Goal: Information Seeking & Learning: Learn about a topic

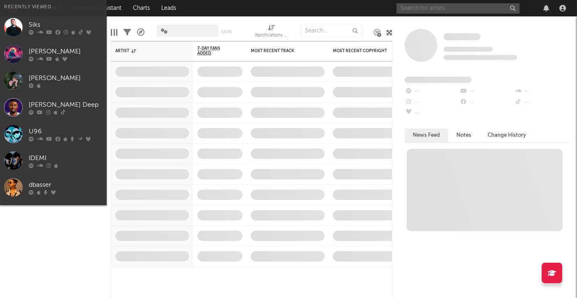
click at [423, 7] on input "text" at bounding box center [458, 8] width 123 height 10
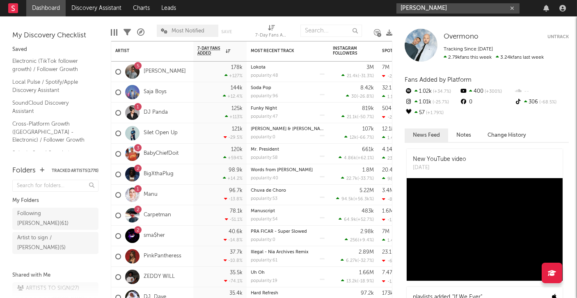
click at [410, 6] on input "billie gill" at bounding box center [458, 8] width 123 height 10
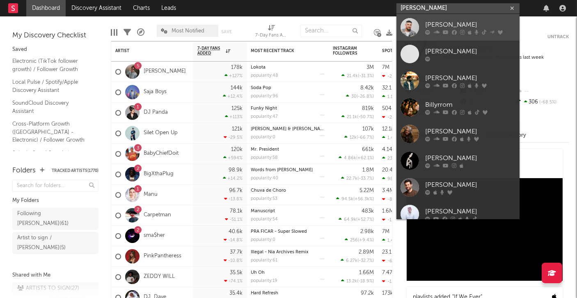
type input "billy gill"
click at [444, 28] on div "[PERSON_NAME]" at bounding box center [471, 25] width 90 height 10
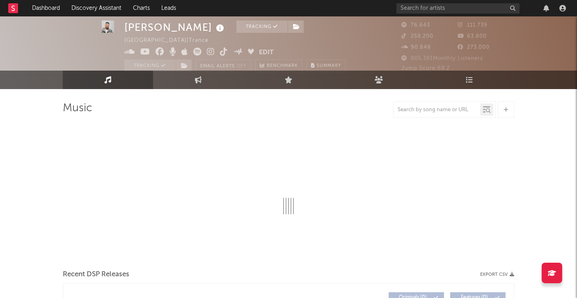
select select "6m"
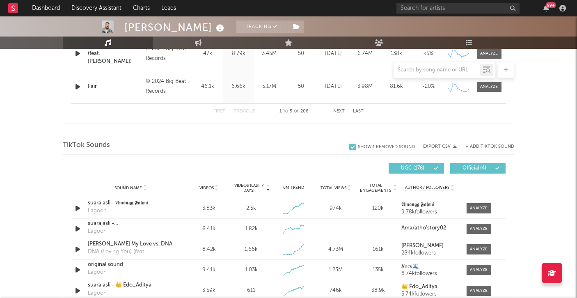
scroll to position [368, 0]
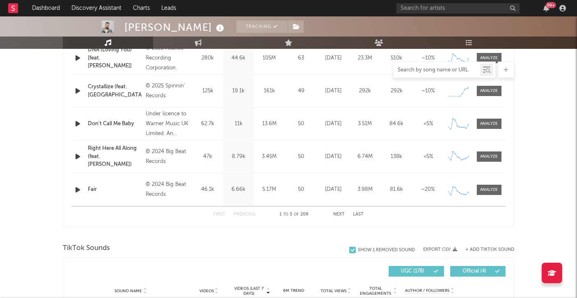
click at [435, 69] on input "text" at bounding box center [437, 70] width 87 height 7
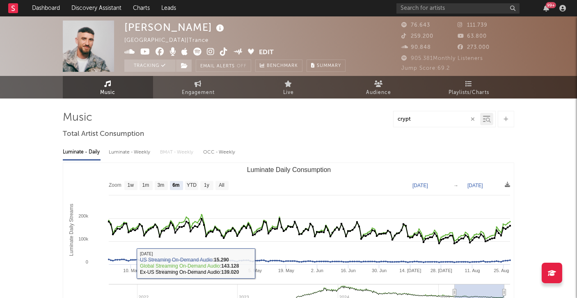
scroll to position [0, 0]
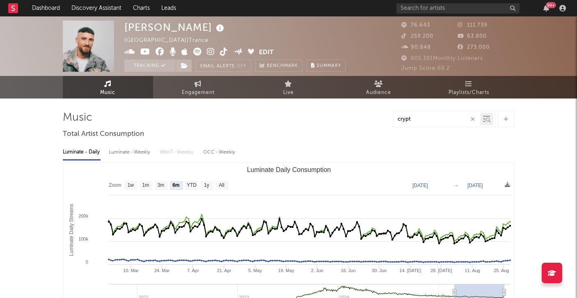
type input "crypt"
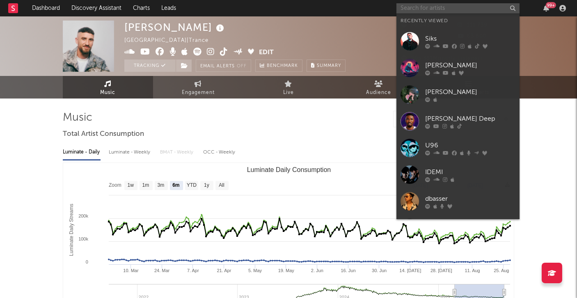
click at [471, 5] on input "text" at bounding box center [458, 8] width 123 height 10
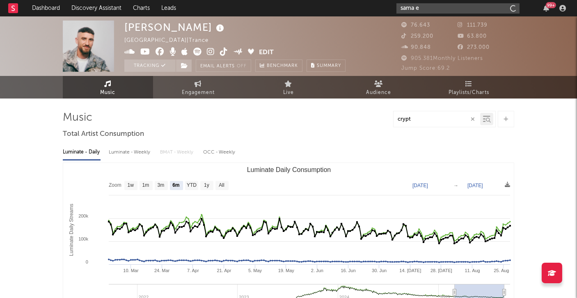
type input "sama ey"
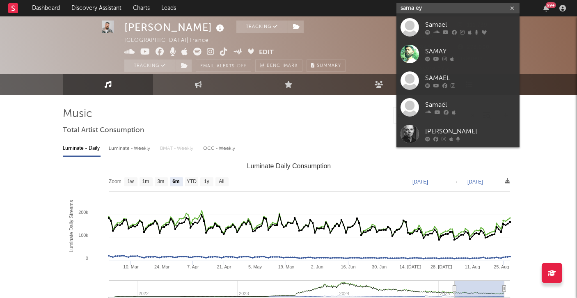
scroll to position [4, 0]
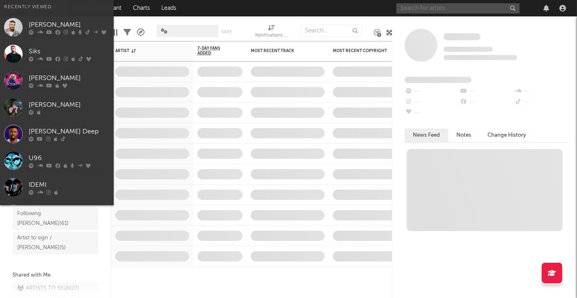
click at [429, 12] on input "text" at bounding box center [458, 8] width 123 height 10
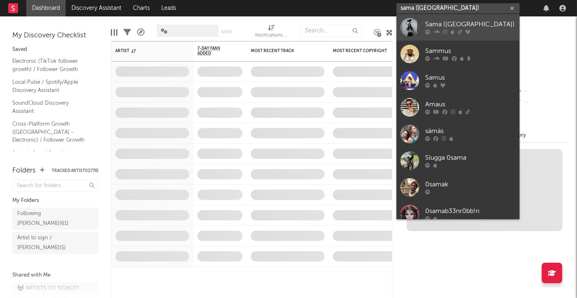
type input "sama ([GEOGRAPHIC_DATA])"
click at [435, 30] on icon at bounding box center [437, 32] width 6 height 5
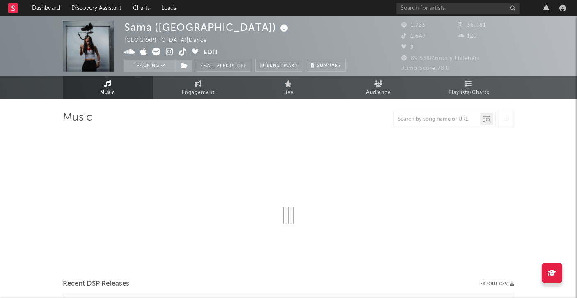
select select "1w"
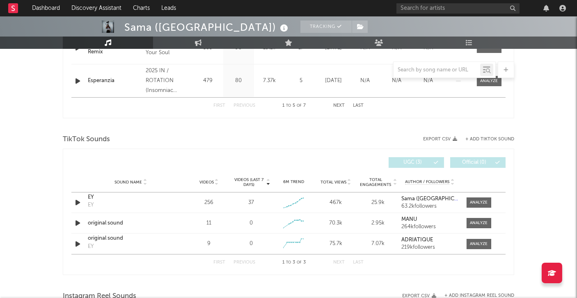
scroll to position [489, 0]
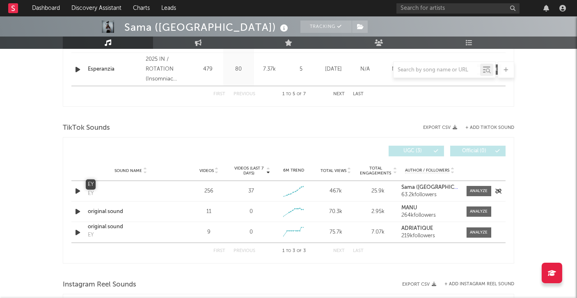
click at [90, 185] on div "EY" at bounding box center [131, 186] width 86 height 8
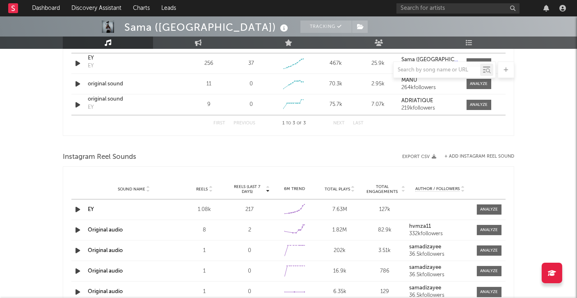
scroll to position [619, 0]
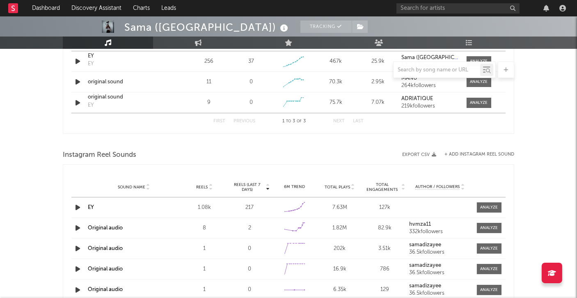
click at [93, 205] on link "EY" at bounding box center [91, 207] width 6 height 5
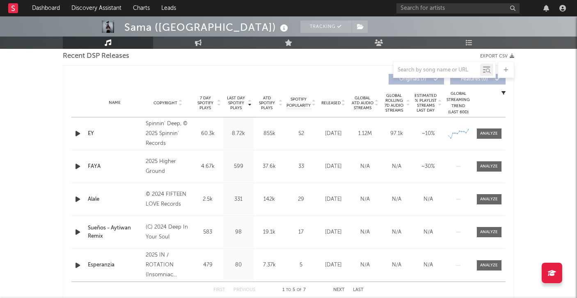
scroll to position [261, 0]
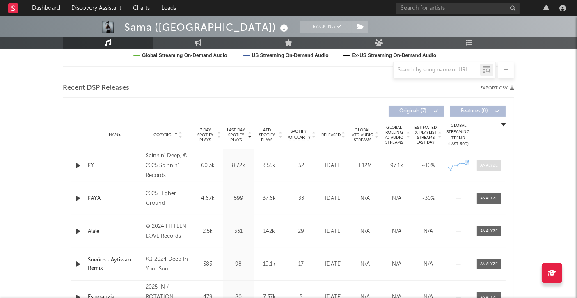
click at [493, 166] on div at bounding box center [490, 166] width 18 height 6
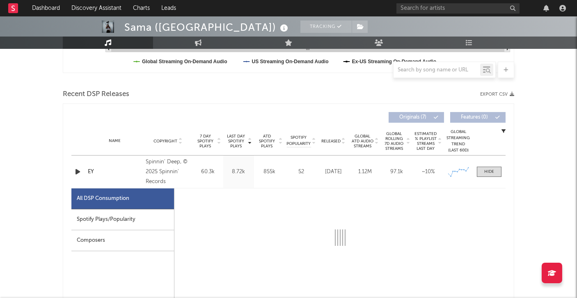
click at [121, 218] on div "Spotify Plays/Popularity" at bounding box center [122, 219] width 103 height 21
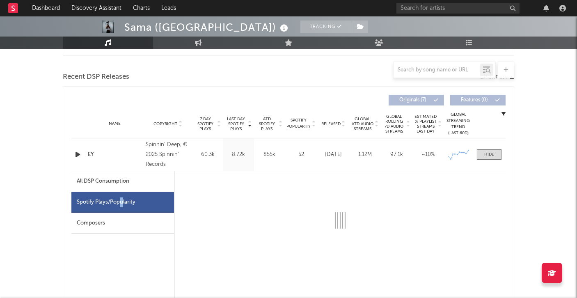
select select "1w"
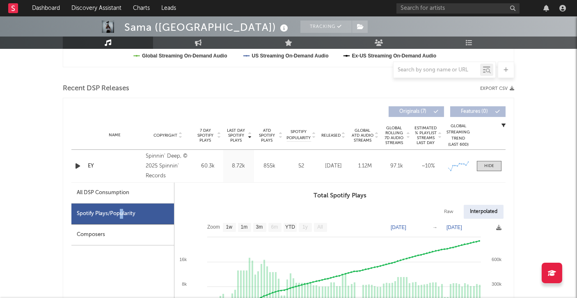
scroll to position [258, 0]
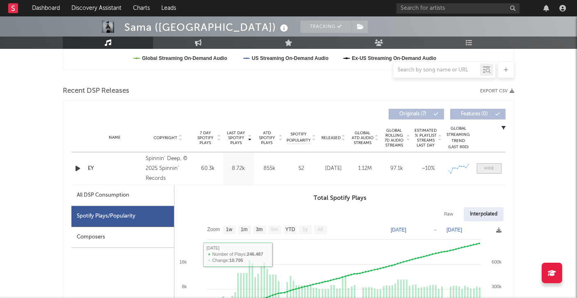
click at [498, 164] on span at bounding box center [489, 168] width 25 height 10
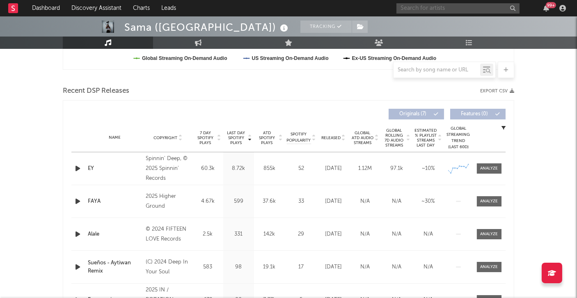
click at [459, 10] on input "text" at bounding box center [458, 8] width 123 height 10
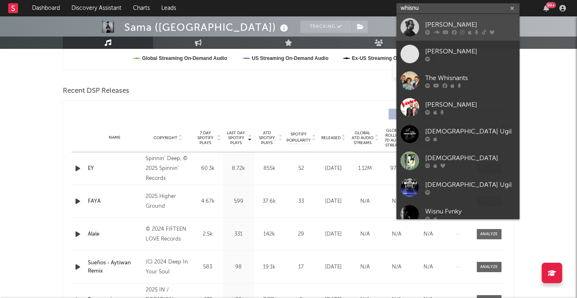
type input "whisnu"
click at [450, 22] on div "[PERSON_NAME]" at bounding box center [471, 25] width 90 height 10
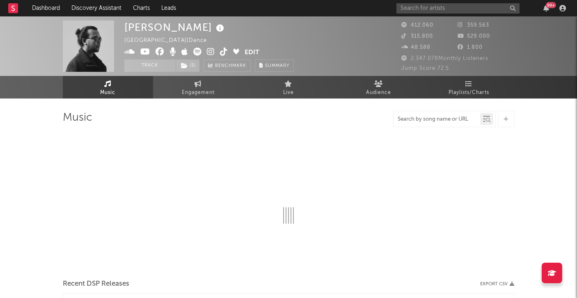
click at [444, 119] on input "text" at bounding box center [437, 119] width 87 height 7
type input "are you read"
select select "6m"
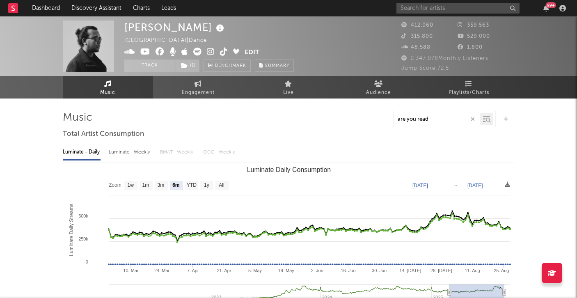
click at [435, 121] on input "are you read" at bounding box center [437, 119] width 87 height 7
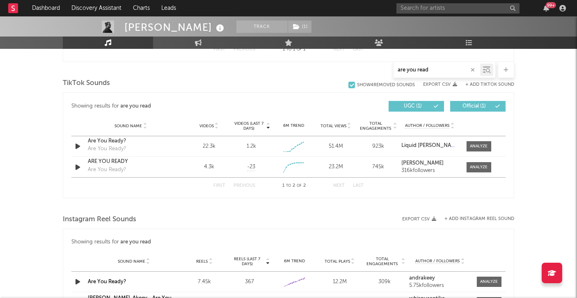
scroll to position [409, 0]
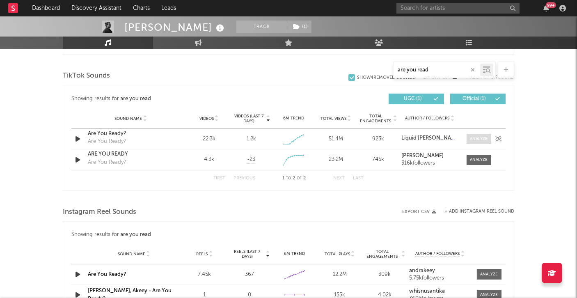
type input "are you read"
click at [479, 136] on div at bounding box center [480, 139] width 18 height 6
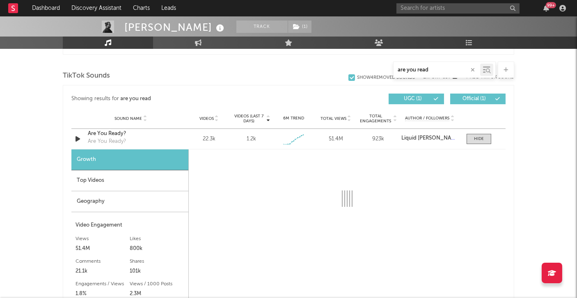
select select "1w"
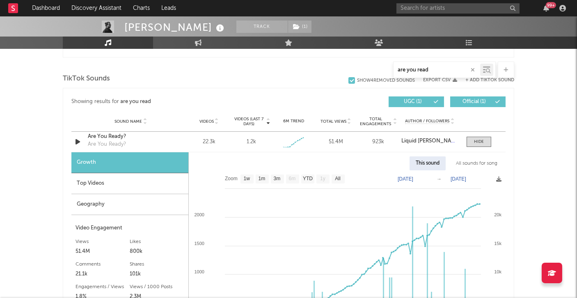
scroll to position [405, 0]
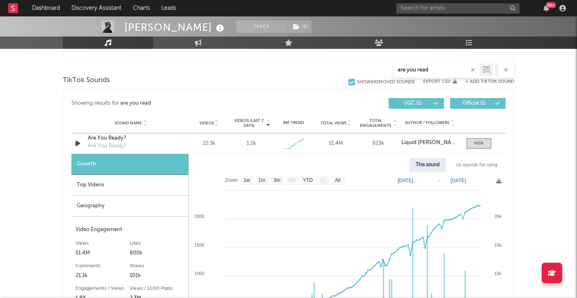
click at [108, 185] on div "Top Videos" at bounding box center [129, 185] width 117 height 21
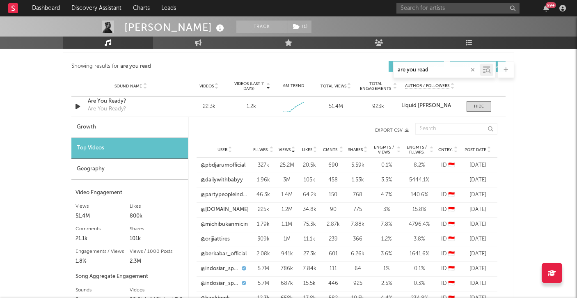
scroll to position [443, 0]
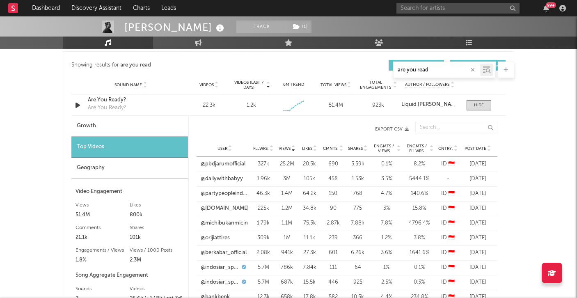
click at [483, 143] on div "User Fllwrs. Views Likes Cmnts. Shares Engmts / Views Engmts / Fllwrs. Cntry. P…" at bounding box center [347, 148] width 301 height 16
click at [482, 146] on span "Post Date" at bounding box center [476, 148] width 22 height 5
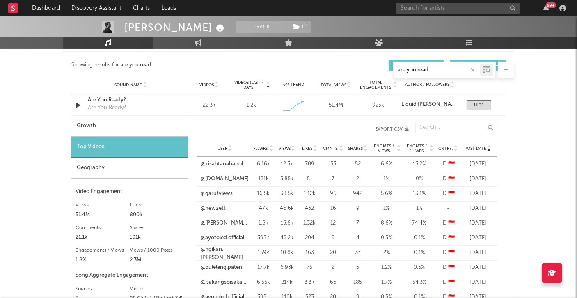
click at [288, 146] on span "Views" at bounding box center [285, 148] width 12 height 5
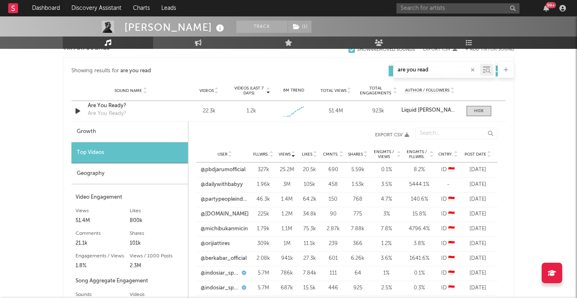
scroll to position [437, 0]
click at [229, 170] on link "@pbdjarumofficial" at bounding box center [223, 170] width 45 height 8
click at [230, 183] on link "@dailywithbabyy" at bounding box center [222, 185] width 42 height 8
click at [478, 7] on input "text" at bounding box center [458, 8] width 123 height 10
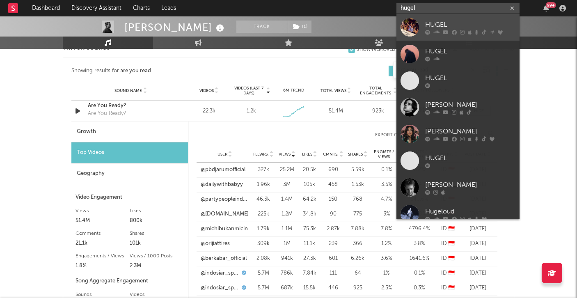
type input "hugel"
click at [476, 24] on div "HUGEL" at bounding box center [471, 25] width 90 height 10
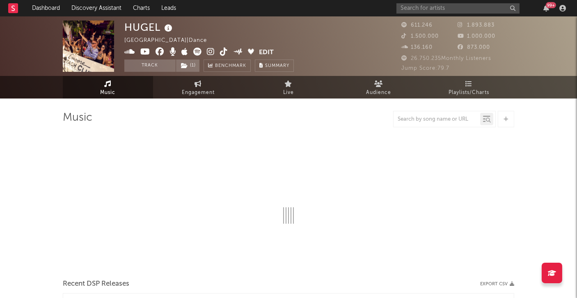
click at [427, 123] on div at bounding box center [437, 119] width 87 height 10
click at [438, 120] on input "text" at bounding box center [437, 119] width 87 height 7
type input "4 on the"
select select "6m"
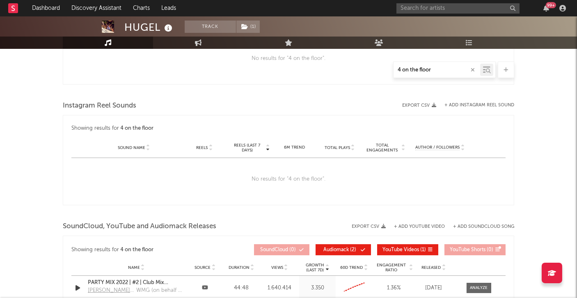
scroll to position [515, 0]
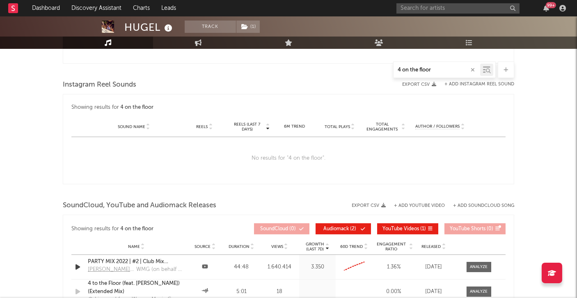
click at [407, 68] on input "4 on the floor" at bounding box center [437, 70] width 87 height 7
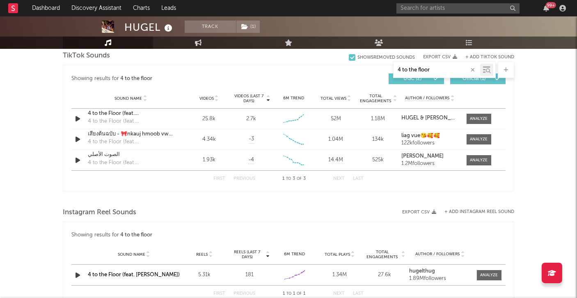
scroll to position [449, 0]
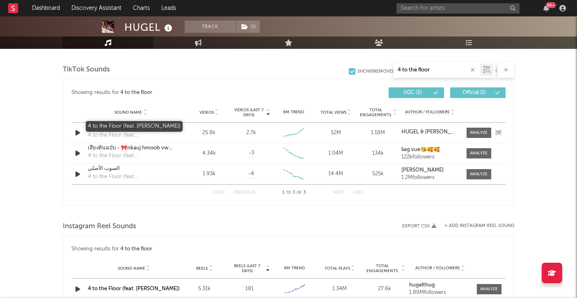
type input "4 to the floor"
click at [156, 125] on div "4 to the Floor (feat. Nikol Apatini)" at bounding box center [131, 128] width 86 height 8
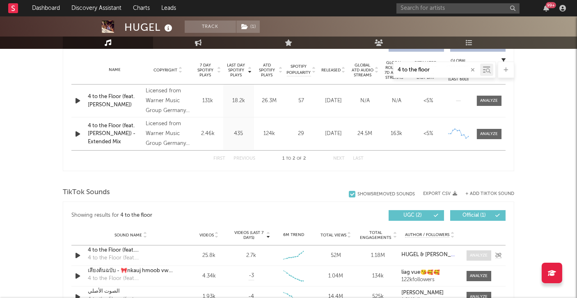
scroll to position [321, 0]
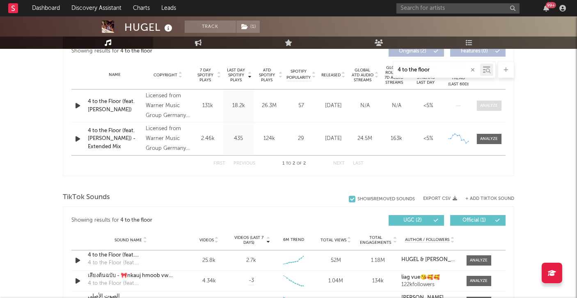
click at [487, 106] on div at bounding box center [490, 106] width 18 height 6
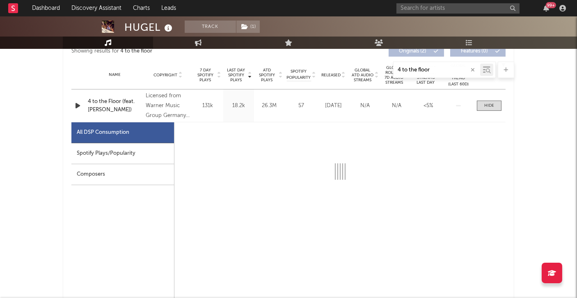
click at [169, 140] on div "All DSP Consumption" at bounding box center [122, 132] width 103 height 21
click at [156, 152] on div "Spotify Plays/Popularity" at bounding box center [122, 153] width 103 height 21
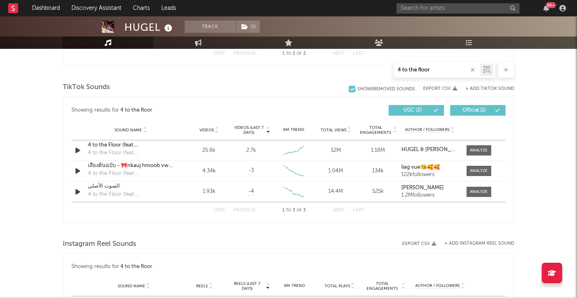
scroll to position [828, 0]
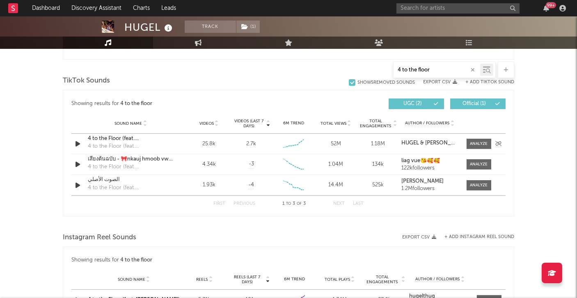
drag, startPoint x: 479, startPoint y: 133, endPoint x: 483, endPoint y: 133, distance: 4.1
click at [478, 134] on div "Sound Name 4 to the Floor (feat. Nikol Apatini) 4 to the Floor (feat. Nikol Apa…" at bounding box center [288, 144] width 435 height 20
drag, startPoint x: 483, startPoint y: 141, endPoint x: 490, endPoint y: 138, distance: 7.5
click at [484, 141] on div at bounding box center [480, 144] width 18 height 6
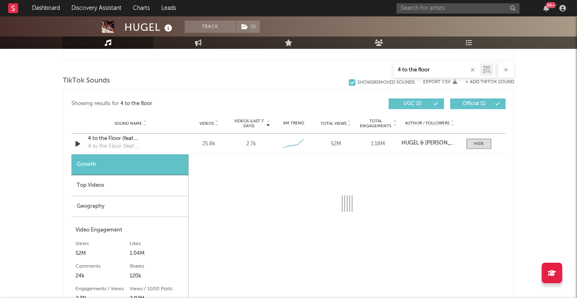
click at [152, 200] on div "Geography" at bounding box center [129, 206] width 117 height 21
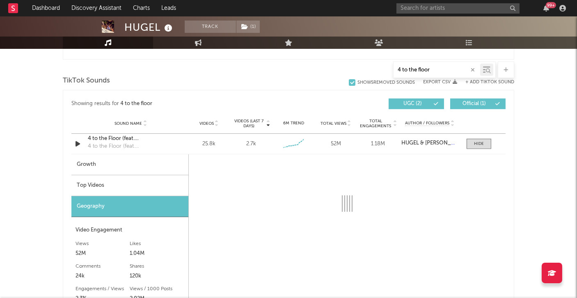
click at [146, 185] on div "Top Videos" at bounding box center [129, 185] width 117 height 21
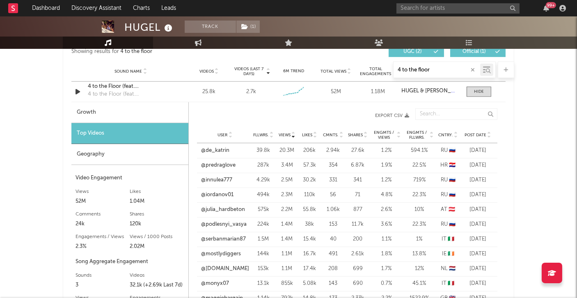
scroll to position [925, 0]
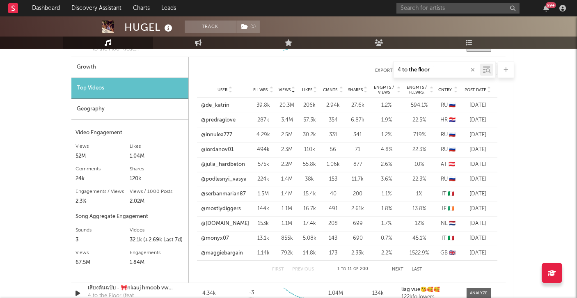
click at [483, 87] on div "Post Date" at bounding box center [478, 90] width 31 height 6
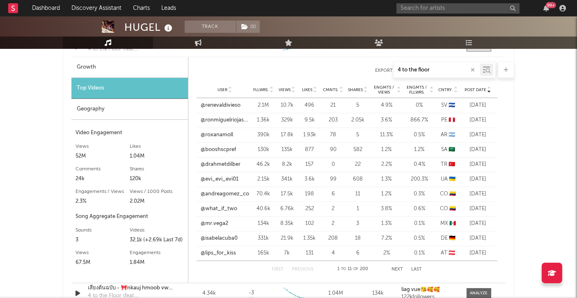
select select "6m"
select select "1w"
click at [228, 117] on link "@ronmiguelriojasba" at bounding box center [225, 120] width 48 height 8
click at [226, 104] on link "@renevaldivieso" at bounding box center [221, 105] width 40 height 8
click at [449, 5] on input "text" at bounding box center [458, 8] width 123 height 10
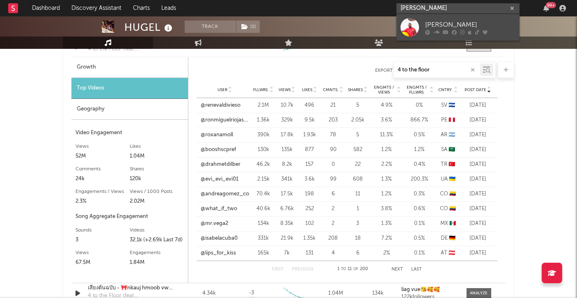
type input "lenny pearce"
click at [454, 26] on div "[PERSON_NAME]" at bounding box center [471, 25] width 90 height 10
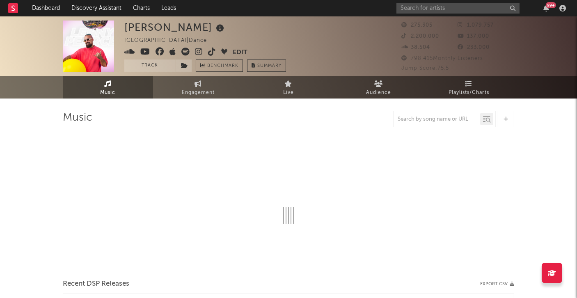
select select "6m"
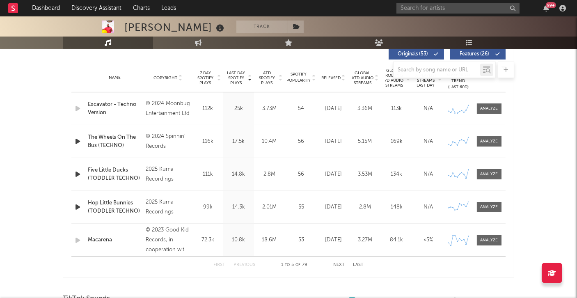
scroll to position [319, 0]
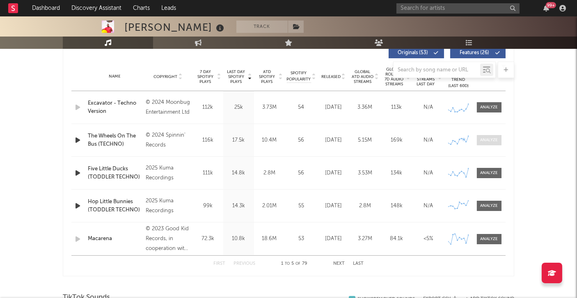
click at [490, 138] on div at bounding box center [490, 140] width 18 height 6
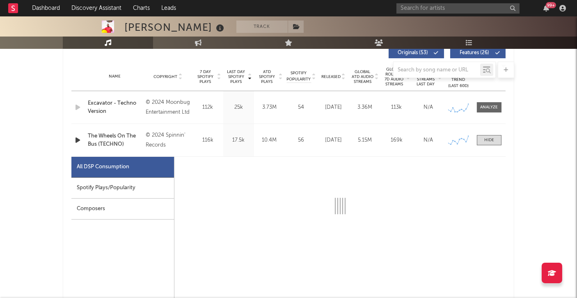
select select "6m"
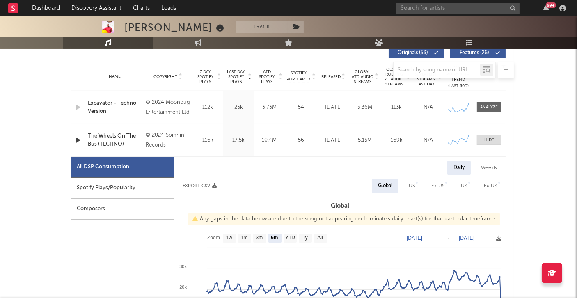
click at [151, 189] on div "Spotify Plays/Popularity" at bounding box center [122, 188] width 103 height 21
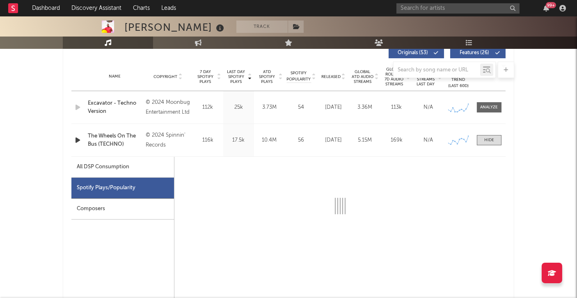
select select "6m"
select select "1w"
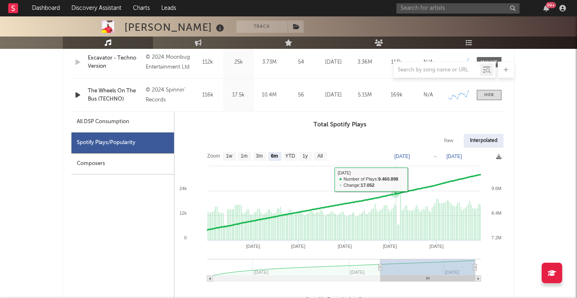
scroll to position [364, 0]
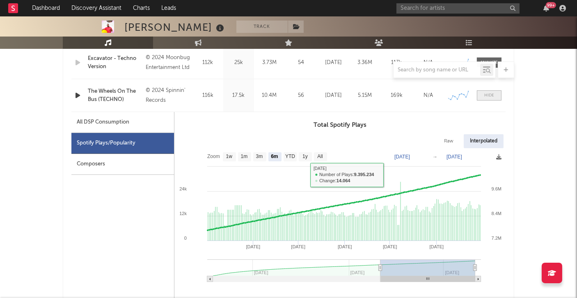
click at [490, 93] on div at bounding box center [490, 95] width 10 height 6
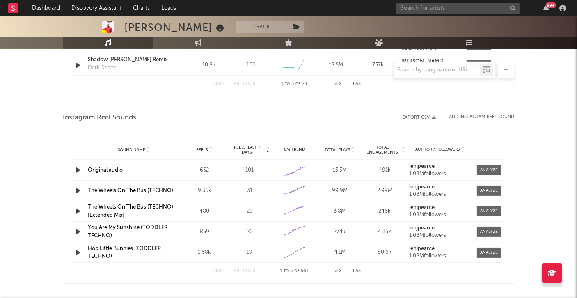
scroll to position [715, 0]
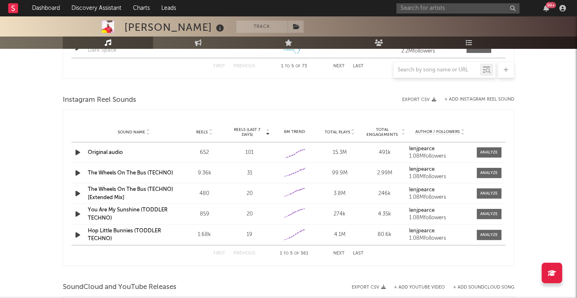
click at [136, 171] on link "The Wheels On The Bus (TECHNO)" at bounding box center [130, 172] width 85 height 5
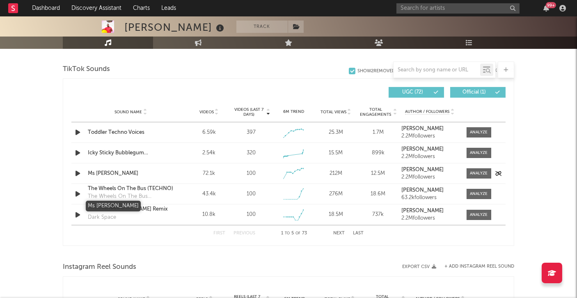
scroll to position [550, 0]
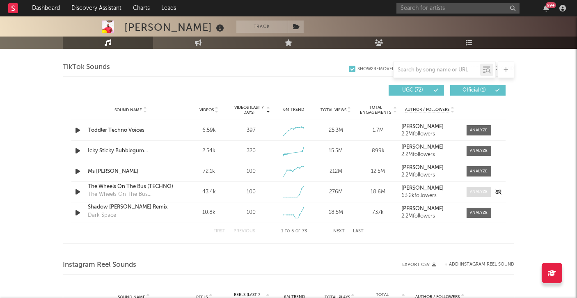
drag, startPoint x: 483, startPoint y: 190, endPoint x: 469, endPoint y: 189, distance: 13.2
click at [482, 190] on div at bounding box center [480, 192] width 18 height 6
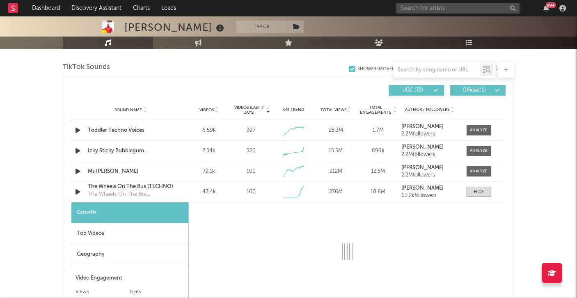
click at [123, 228] on div "Top Videos" at bounding box center [129, 233] width 117 height 21
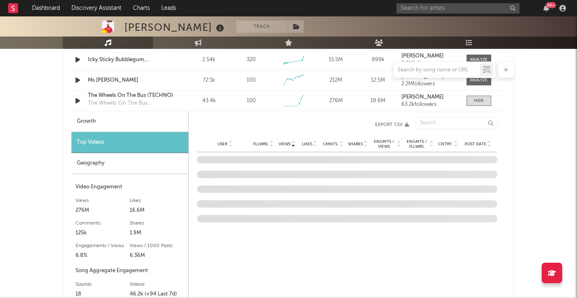
scroll to position [654, 0]
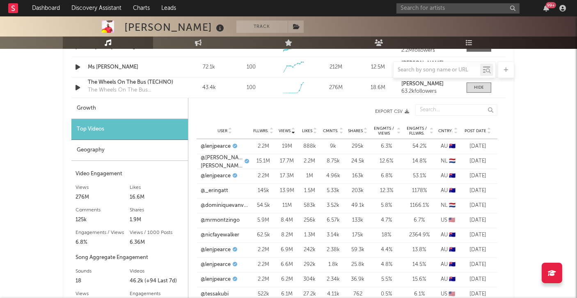
click at [480, 123] on div "User Fllwrs. Views Likes Cmnts. Shares Engmts / Views Engmts / Fllwrs. Cntry. P…" at bounding box center [347, 131] width 301 height 16
click at [481, 129] on span "Post Date" at bounding box center [476, 131] width 22 height 5
click at [223, 146] on link "@lenjpearce" at bounding box center [216, 147] width 30 height 8
click at [221, 159] on link "@darkkstar89" at bounding box center [218, 161] width 35 height 8
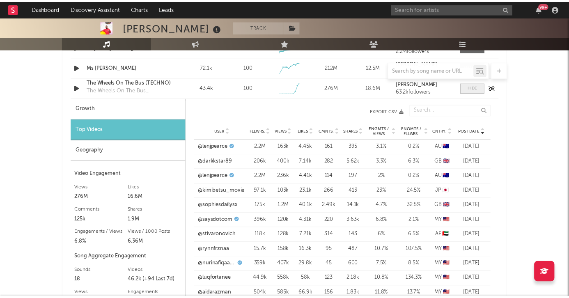
scroll to position [653, 0]
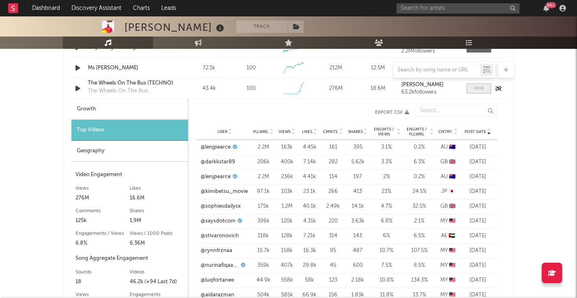
click at [479, 87] on div at bounding box center [479, 88] width 10 height 6
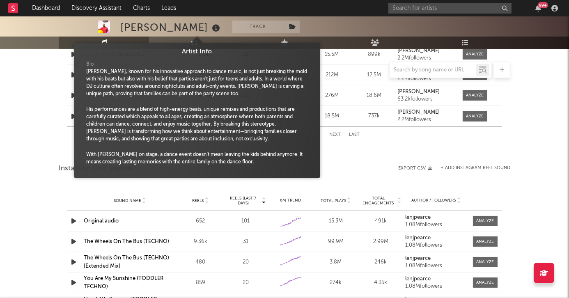
click at [210, 27] on icon at bounding box center [216, 29] width 12 height 12
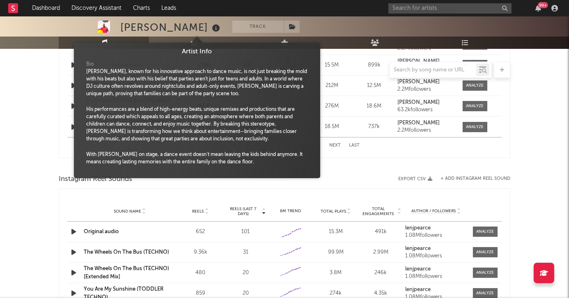
click at [210, 27] on icon at bounding box center [216, 29] width 12 height 12
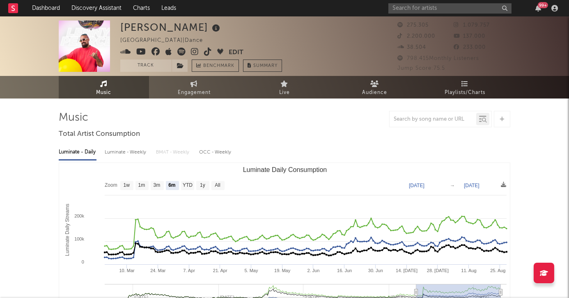
scroll to position [0, 0]
click at [125, 50] on icon at bounding box center [125, 52] width 11 height 8
click at [157, 51] on icon at bounding box center [156, 52] width 9 height 8
click at [192, 51] on icon at bounding box center [195, 52] width 8 height 8
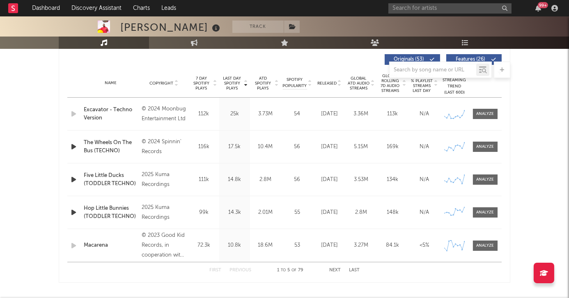
scroll to position [313, 0]
drag, startPoint x: 256, startPoint y: 70, endPoint x: 259, endPoint y: 78, distance: 8.3
click at [257, 71] on div at bounding box center [285, 70] width 452 height 16
click at [259, 78] on span "ATD Spotify Plays" at bounding box center [263, 83] width 22 height 15
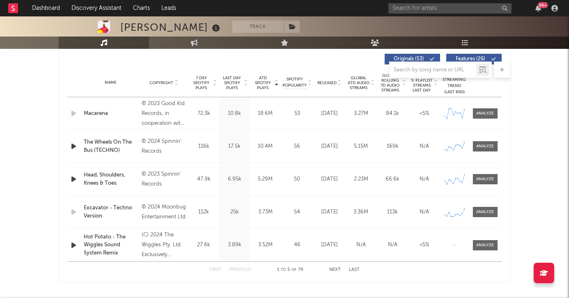
click at [265, 80] on span "ATD Spotify Plays" at bounding box center [263, 83] width 22 height 15
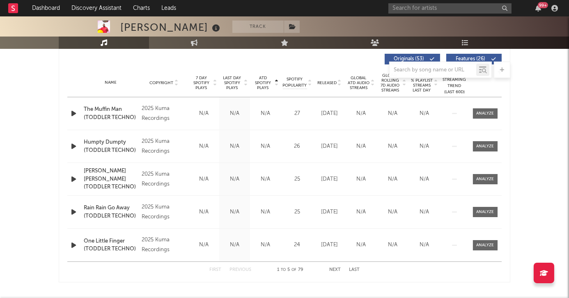
click at [265, 80] on span "ATD Spotify Plays" at bounding box center [263, 83] width 22 height 15
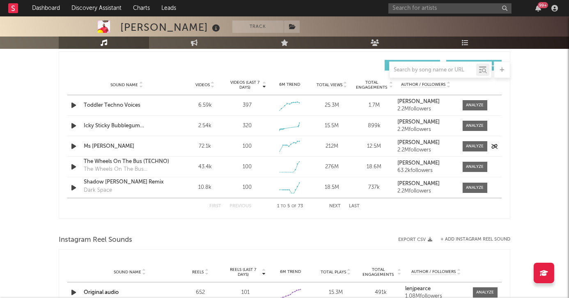
scroll to position [571, 0]
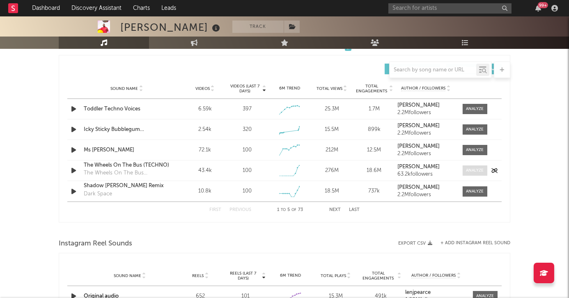
click at [467, 170] on div at bounding box center [476, 171] width 18 height 6
select select "6m"
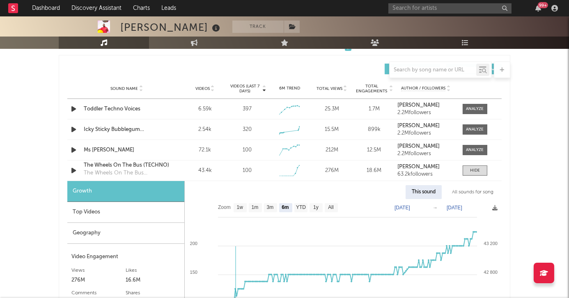
click at [133, 213] on div "Top Videos" at bounding box center [125, 212] width 117 height 21
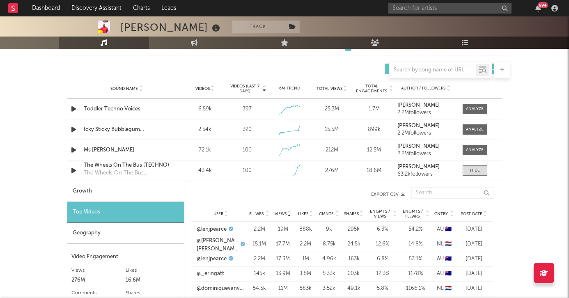
click at [466, 212] on span "Post Date" at bounding box center [472, 214] width 22 height 5
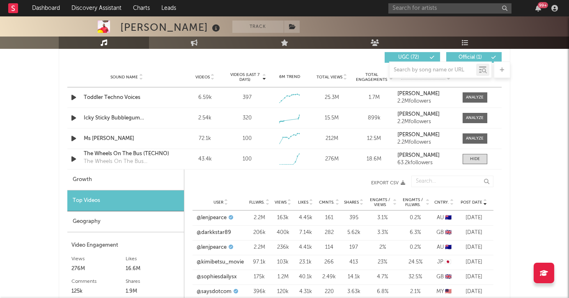
scroll to position [587, 0]
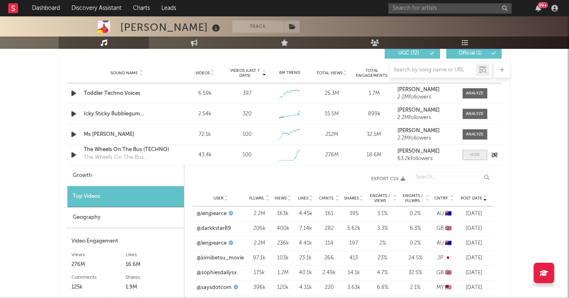
click at [476, 155] on div at bounding box center [475, 155] width 10 height 6
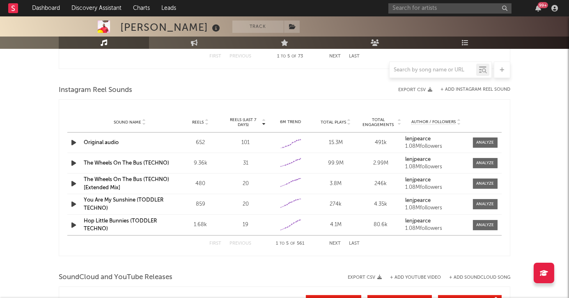
scroll to position [727, 0]
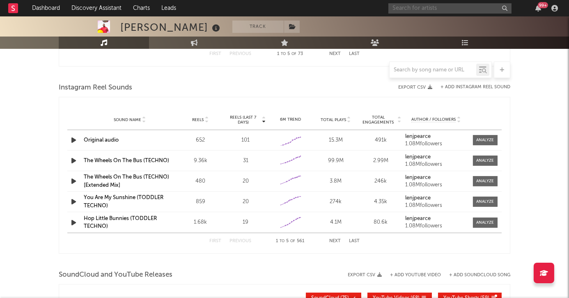
click at [425, 10] on input "text" at bounding box center [450, 8] width 123 height 10
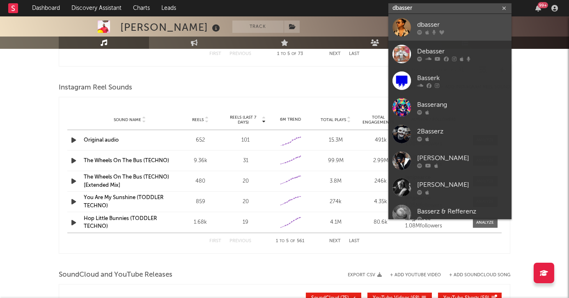
type input "dbasser"
click at [423, 24] on div "dbasser" at bounding box center [462, 25] width 90 height 10
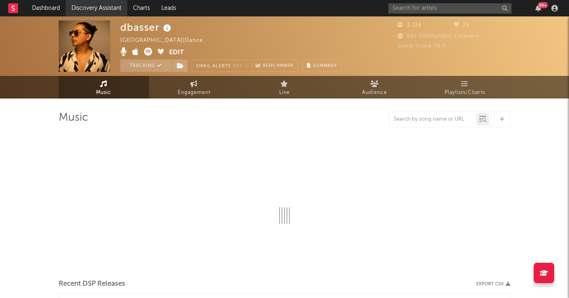
select select "1w"
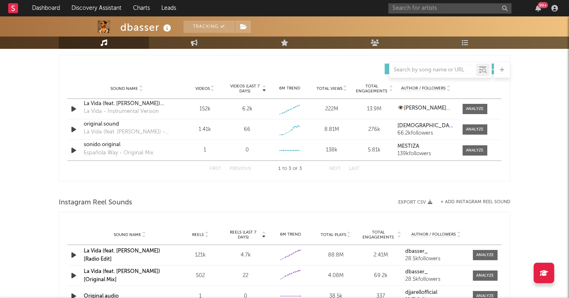
scroll to position [585, 0]
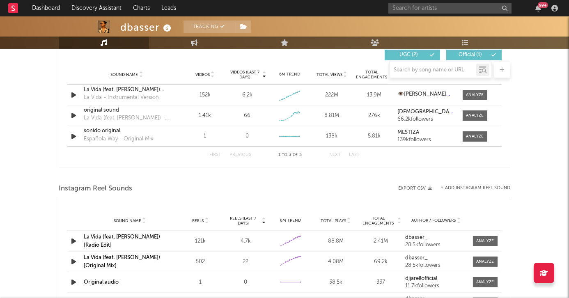
click at [139, 238] on link "La Vida (feat. Kaala Shaw) [Radio Edit]" at bounding box center [122, 242] width 76 height 14
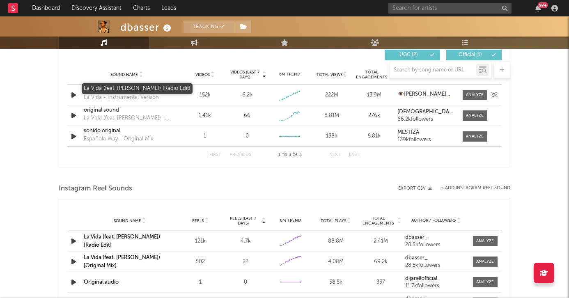
click at [133, 88] on div "La Vida (feat. Kaala Shaw) [Radio Edit]" at bounding box center [127, 90] width 86 height 8
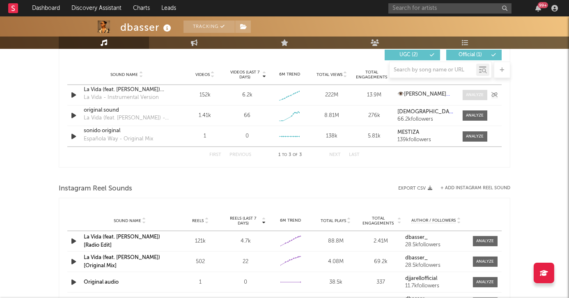
click at [475, 92] on div at bounding box center [476, 95] width 18 height 6
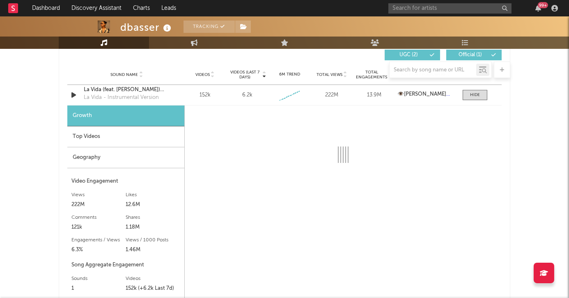
drag, startPoint x: 158, startPoint y: 123, endPoint x: 169, endPoint y: 143, distance: 23.3
click at [159, 124] on div "Growth Top Videos Geography Video Engagement Views 222M Likes 12.6M Likes 12.6M…" at bounding box center [125, 219] width 117 height 226
click at [169, 143] on div "Top Videos" at bounding box center [125, 137] width 117 height 21
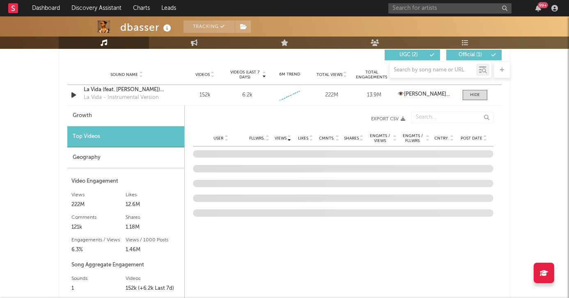
click at [473, 138] on span "Post Date" at bounding box center [472, 138] width 22 height 5
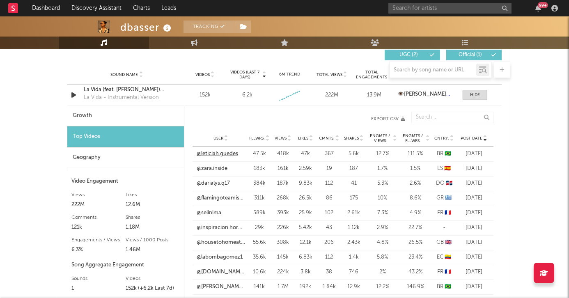
click at [218, 153] on link "@leticiah.guedes" at bounding box center [217, 154] width 41 height 8
click at [156, 147] on div "Geography" at bounding box center [125, 157] width 117 height 21
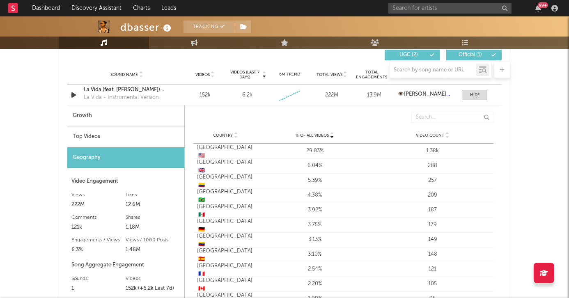
click at [142, 131] on div "Top Videos" at bounding box center [125, 137] width 117 height 21
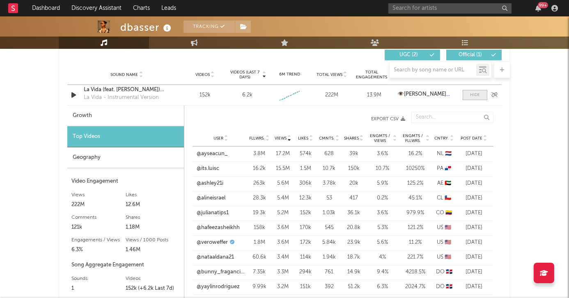
click at [484, 90] on span at bounding box center [475, 95] width 25 height 10
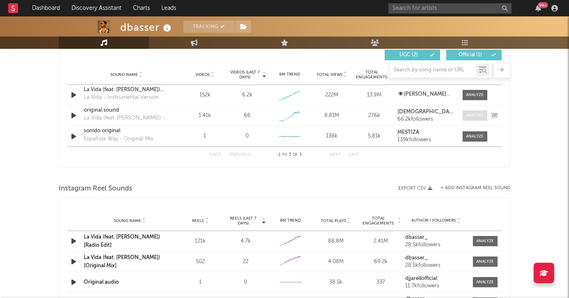
click at [475, 113] on div at bounding box center [476, 116] width 18 height 6
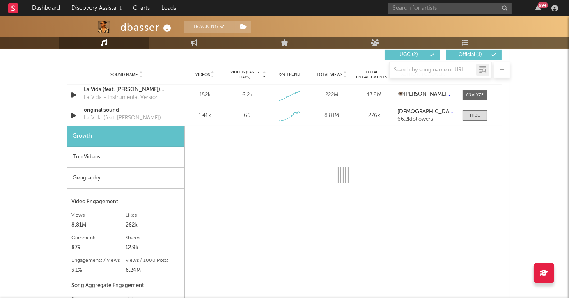
click at [149, 159] on div "Top Videos" at bounding box center [125, 157] width 117 height 21
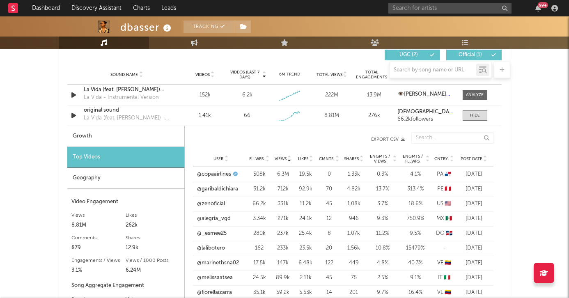
click at [473, 156] on span "Post Date" at bounding box center [472, 158] width 22 height 5
click at [465, 119] on div "Sound Name original sound La Vida (feat. Kaala Shaw) - Original Mix Videos 1.41…" at bounding box center [284, 116] width 435 height 20
click at [469, 114] on span at bounding box center [475, 115] width 25 height 10
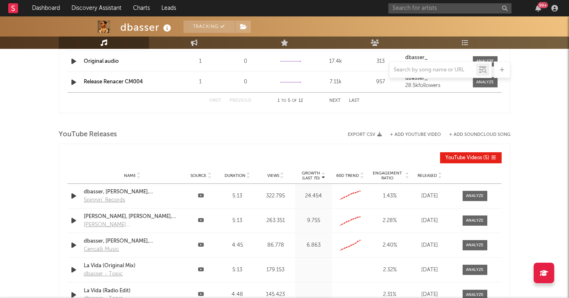
scroll to position [828, 0]
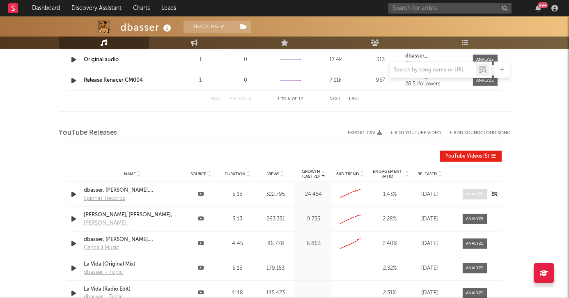
click at [483, 191] on div at bounding box center [476, 194] width 18 height 6
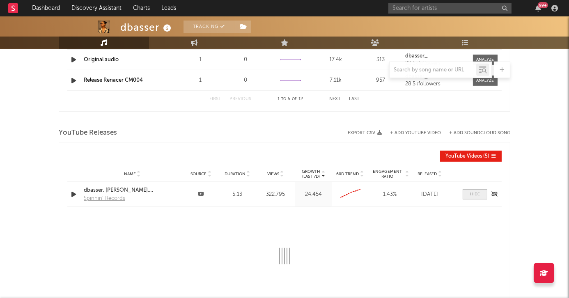
select select "All"
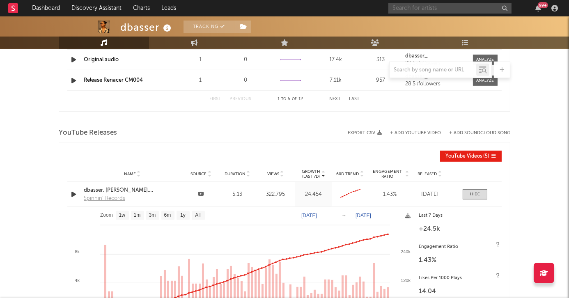
click at [416, 5] on input "text" at bounding box center [450, 8] width 123 height 10
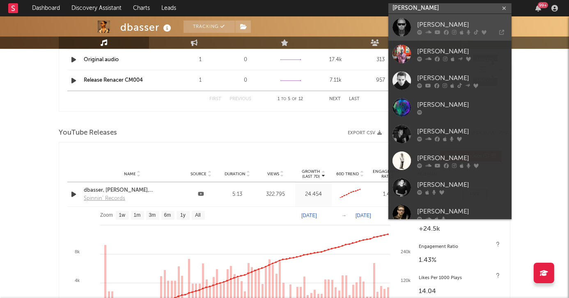
type input "morten"
click at [416, 20] on link "MORTEN" at bounding box center [450, 27] width 123 height 27
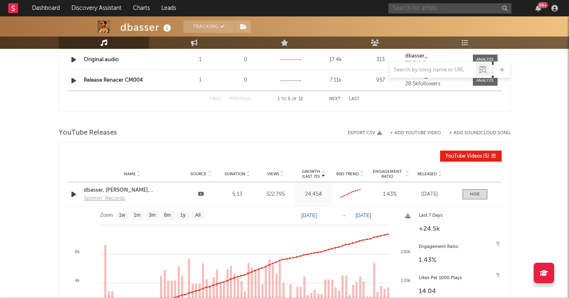
click at [424, 10] on input "text" at bounding box center [450, 8] width 123 height 10
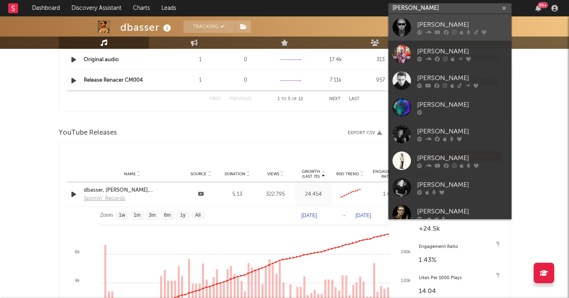
type input "morten"
click at [423, 25] on div "MORTEN" at bounding box center [462, 25] width 90 height 10
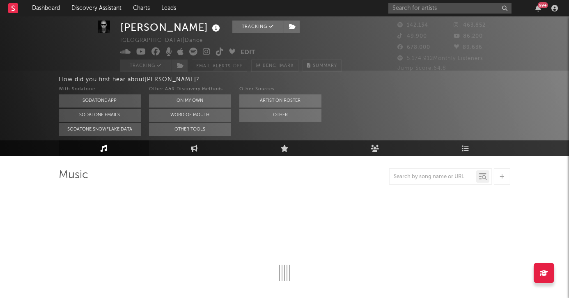
scroll to position [20, 0]
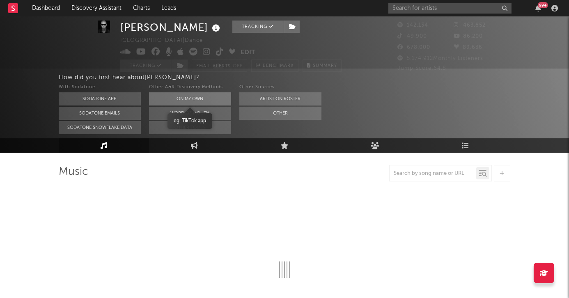
click at [162, 92] on button "On My Own" at bounding box center [190, 98] width 82 height 13
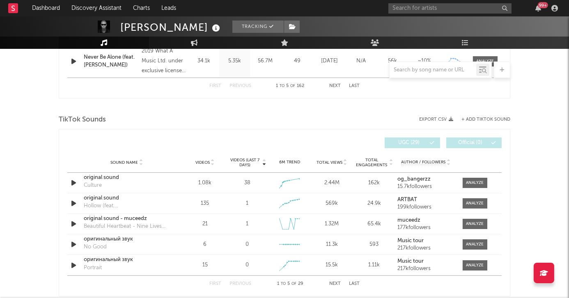
scroll to position [324, 0]
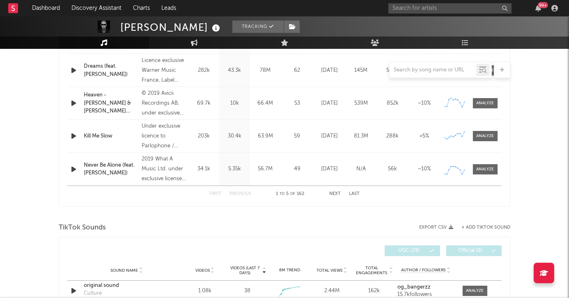
select select "6m"
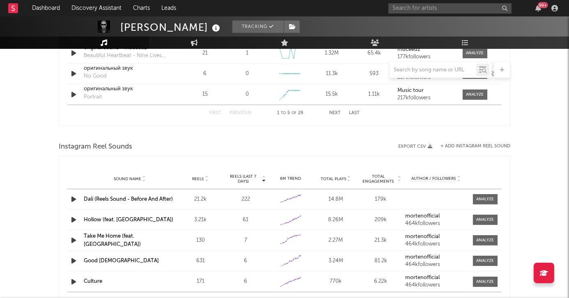
scroll to position [667, 0]
click at [415, 68] on input "text" at bounding box center [433, 70] width 87 height 7
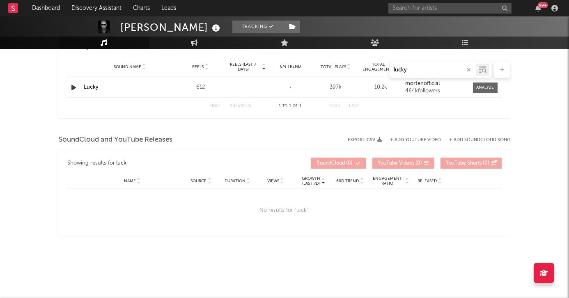
scroll to position [572, 0]
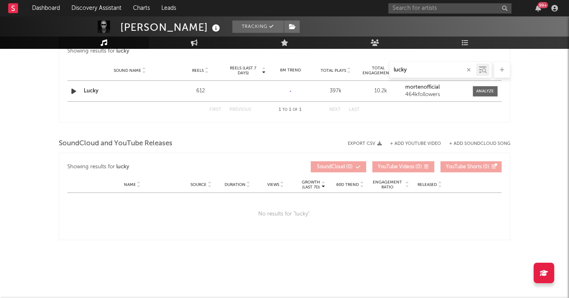
type input "lucky"
click at [96, 88] on link "Lucky" at bounding box center [91, 90] width 15 height 5
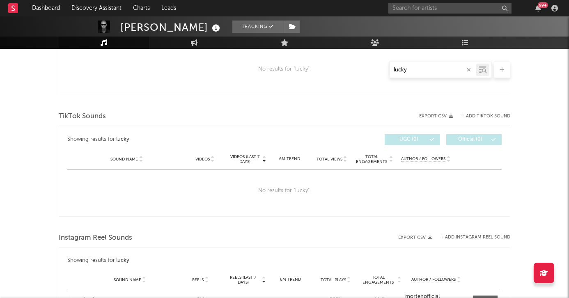
scroll to position [361, 0]
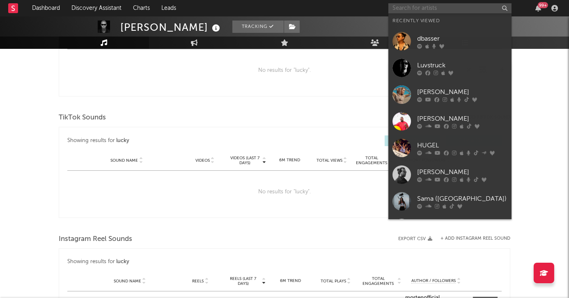
click at [440, 8] on input "text" at bounding box center [450, 8] width 123 height 10
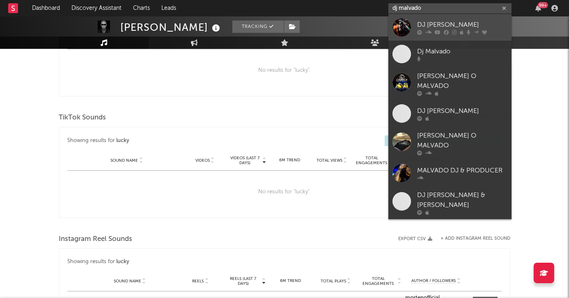
type input "dj malvado"
click at [444, 24] on div "DJ Malvado" at bounding box center [462, 25] width 90 height 10
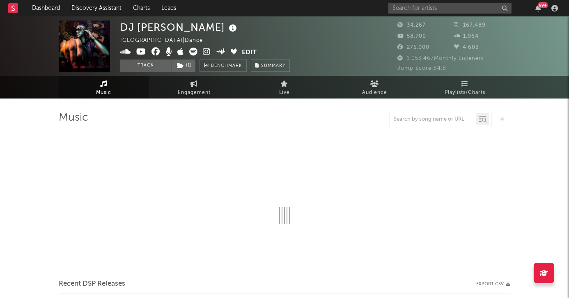
select select "6m"
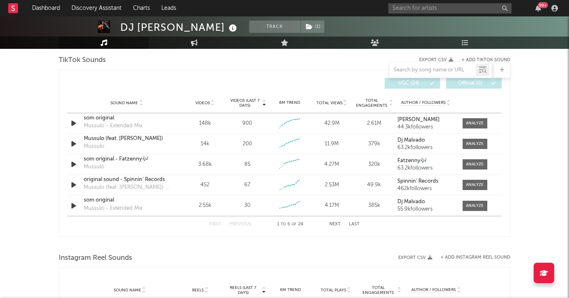
scroll to position [555, 0]
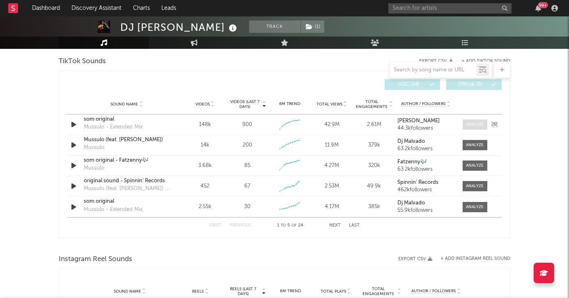
click at [468, 122] on div at bounding box center [476, 125] width 18 height 6
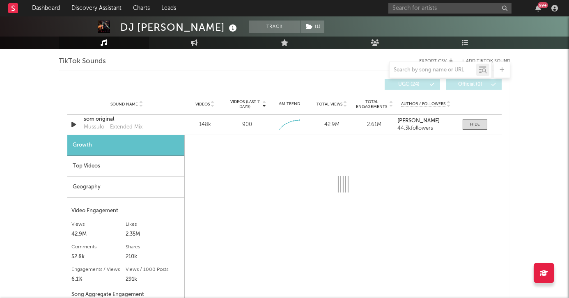
click at [71, 165] on div "Top Videos" at bounding box center [125, 166] width 117 height 21
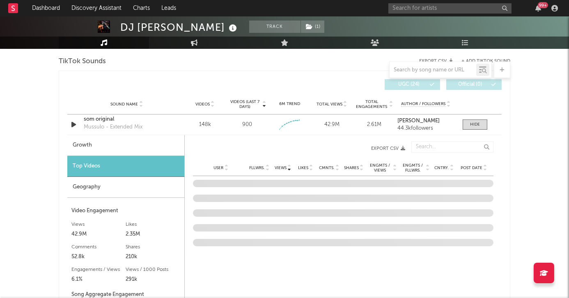
click at [474, 166] on span "Post Date" at bounding box center [472, 168] width 22 height 5
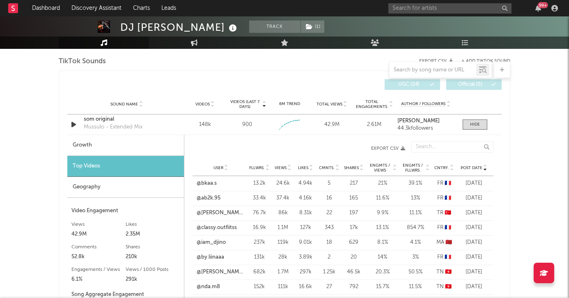
click at [438, 16] on div "99 +" at bounding box center [475, 8] width 173 height 16
click at [438, 12] on input "text" at bounding box center [450, 8] width 123 height 10
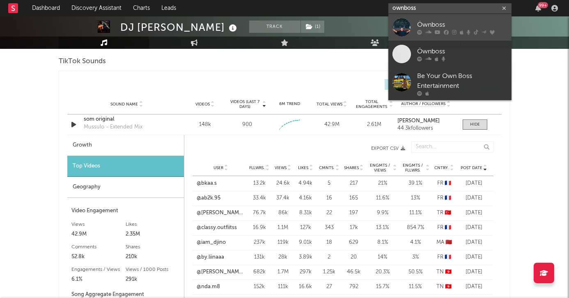
type input "ownboss"
click at [441, 30] on div at bounding box center [462, 32] width 90 height 5
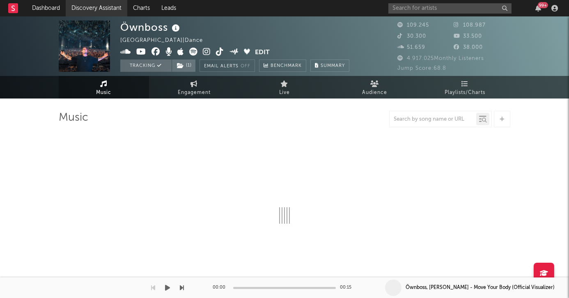
select select "6m"
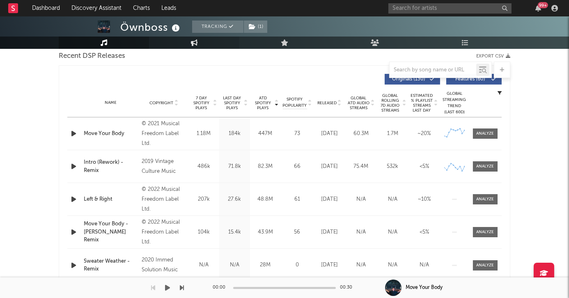
scroll to position [298, 0]
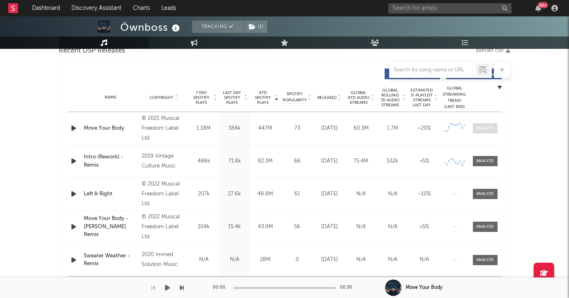
click at [487, 130] on span at bounding box center [485, 128] width 25 height 10
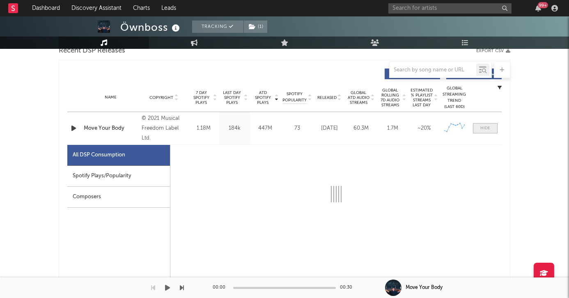
click at [487, 129] on div at bounding box center [486, 128] width 10 height 6
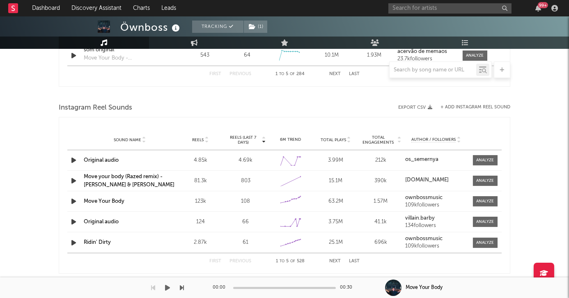
scroll to position [717, 0]
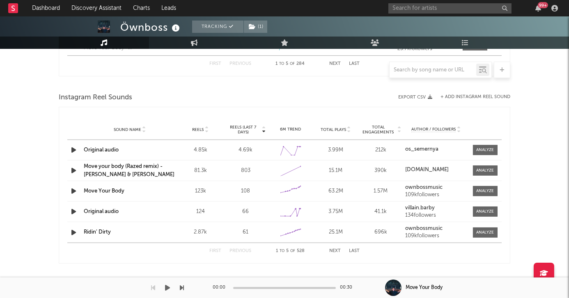
click at [98, 147] on link "Original audio" at bounding box center [101, 149] width 35 height 5
click at [142, 164] on link "Move your body (Razed remix) - Ownboss & Sevek" at bounding box center [129, 171] width 91 height 14
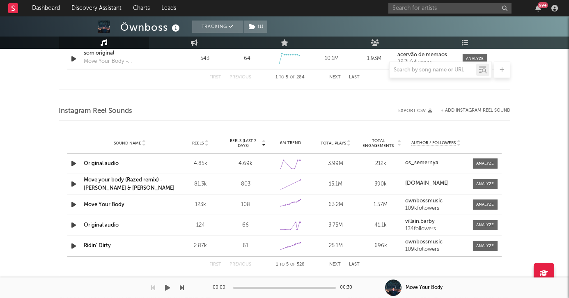
scroll to position [704, 0]
click at [483, 163] on div at bounding box center [485, 164] width 18 height 6
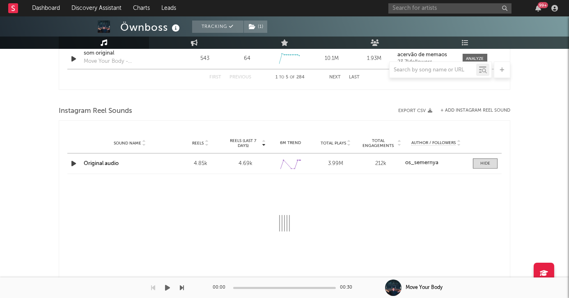
select select "6m"
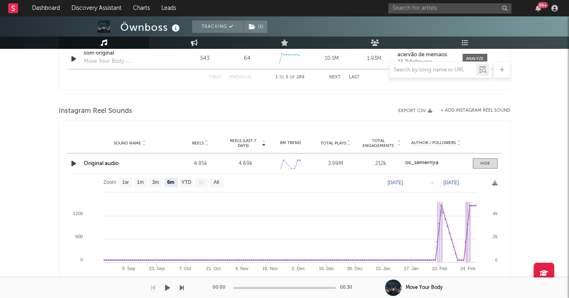
click at [107, 161] on link "Original audio" at bounding box center [101, 163] width 35 height 5
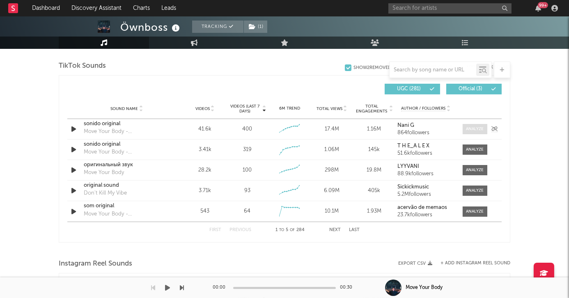
click at [478, 124] on span at bounding box center [475, 129] width 25 height 10
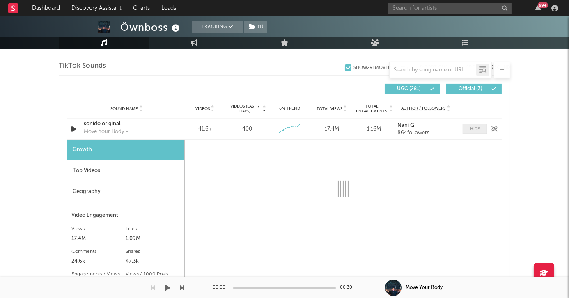
scroll to position [550, 0]
click at [151, 165] on div "Top Videos" at bounding box center [125, 171] width 117 height 21
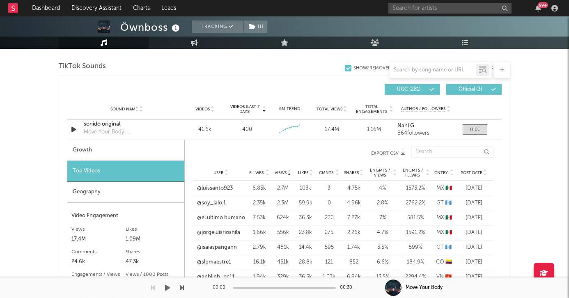
click at [468, 170] on span "Post Date" at bounding box center [472, 172] width 22 height 5
click at [469, 120] on div "Sound Name sonido original Move Your Body - RAIZHELL Remix Videos 41.6k Videos …" at bounding box center [284, 130] width 435 height 20
click at [470, 129] on div at bounding box center [475, 130] width 10 height 6
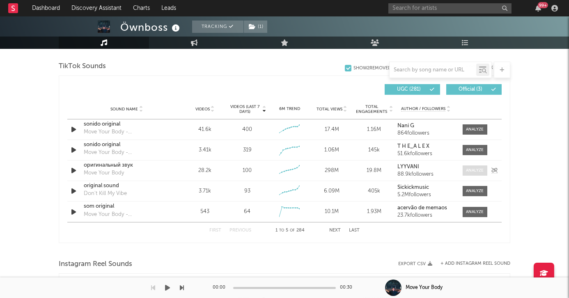
click at [472, 170] on div at bounding box center [476, 171] width 18 height 6
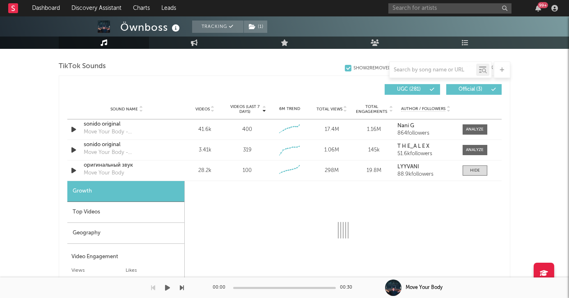
click at [131, 202] on div "Top Videos" at bounding box center [125, 212] width 117 height 21
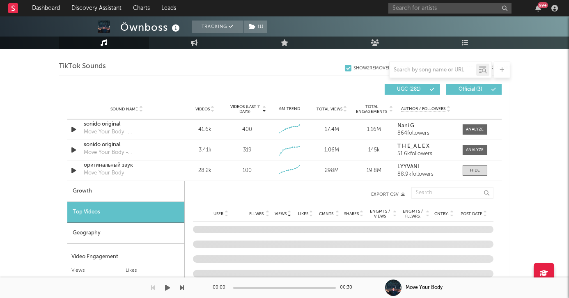
click at [465, 212] on span "Post Date" at bounding box center [472, 214] width 22 height 5
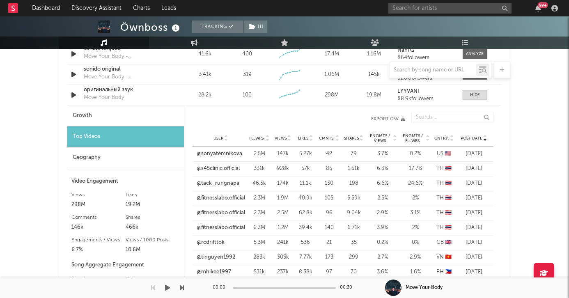
scroll to position [653, 0]
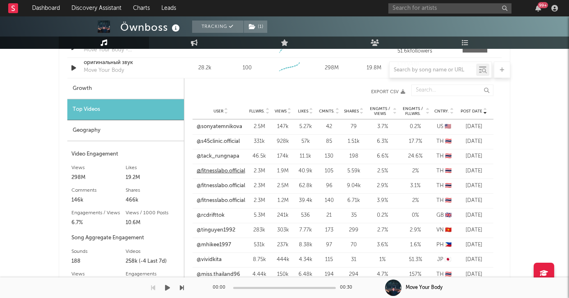
click at [220, 167] on link "@fitnesslabo.official" at bounding box center [221, 171] width 48 height 8
click at [224, 140] on link "@s45clinic.official" at bounding box center [218, 142] width 43 height 8
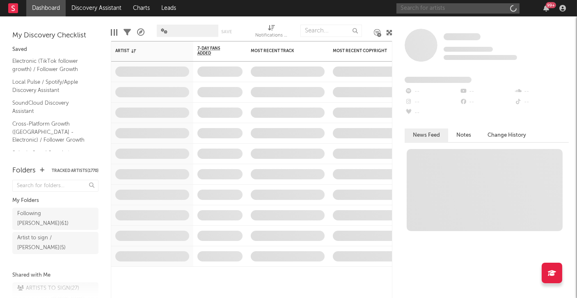
click at [437, 11] on input "text" at bounding box center [458, 8] width 123 height 10
paste input "ANNIE SOLLANGE"
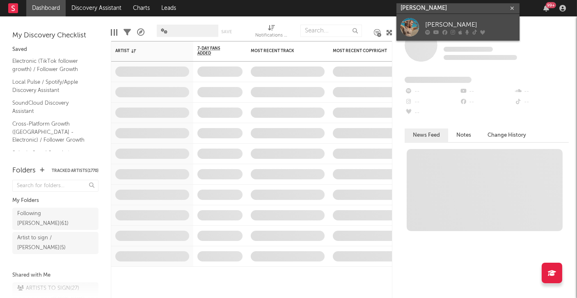
type input "ANNIE SOLLANGE"
click at [439, 24] on div "[PERSON_NAME]" at bounding box center [471, 25] width 90 height 10
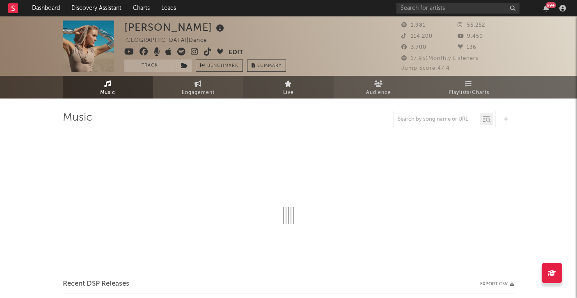
select select "6m"
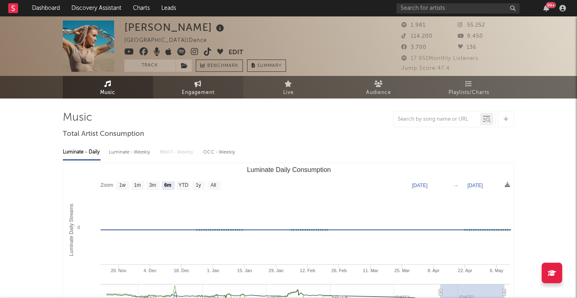
click at [197, 87] on icon at bounding box center [198, 84] width 7 height 7
select select "1w"
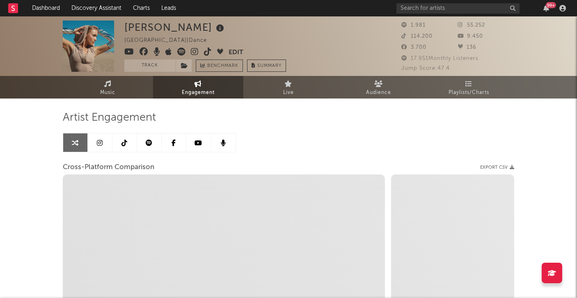
click at [102, 140] on icon at bounding box center [100, 143] width 6 height 7
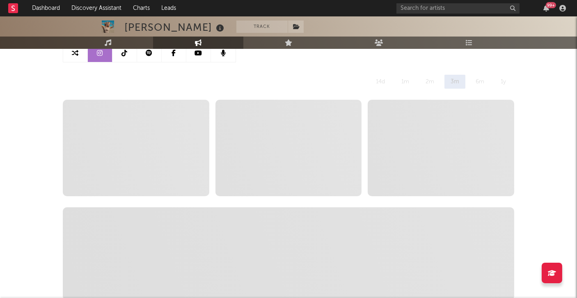
select select "6m"
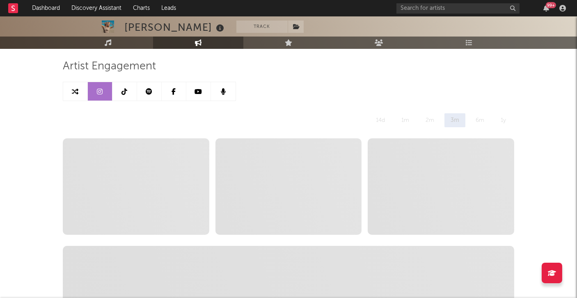
scroll to position [51, 0]
click at [72, 93] on icon at bounding box center [75, 92] width 7 height 7
select select "1m"
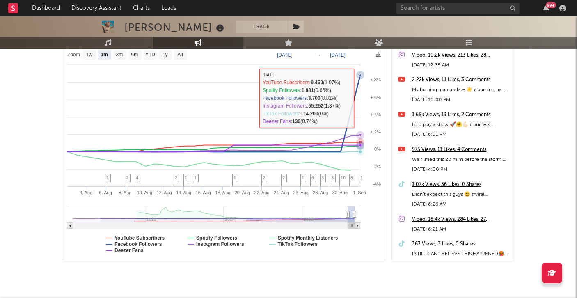
scroll to position [129, 0]
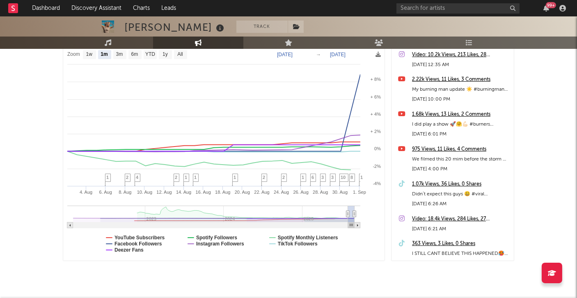
type input "[DATE]"
select select "1m"
type input "2025-09-01"
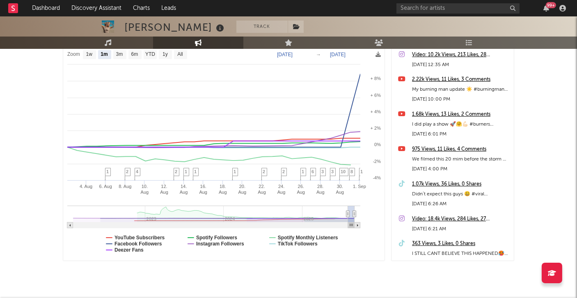
drag, startPoint x: 353, startPoint y: 212, endPoint x: 391, endPoint y: 211, distance: 38.2
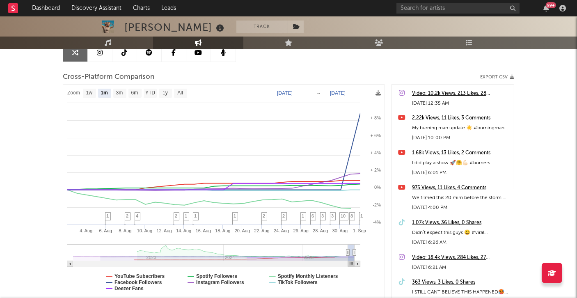
scroll to position [92, 0]
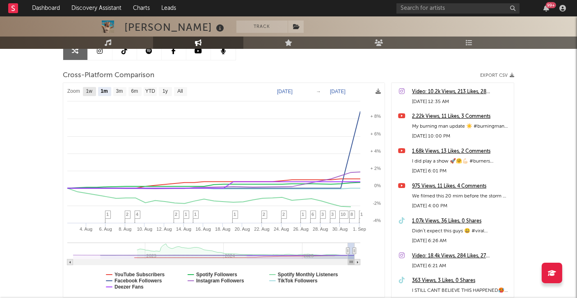
click at [94, 90] on rect at bounding box center [89, 91] width 13 height 9
select select "1w"
type input "2025-08-26"
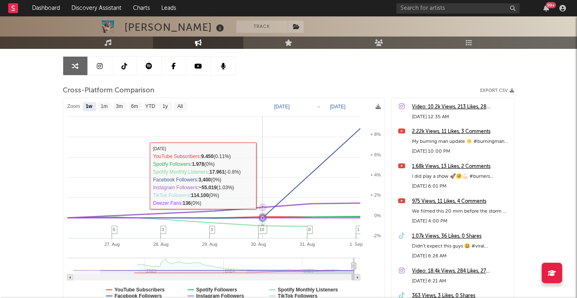
scroll to position [77, 0]
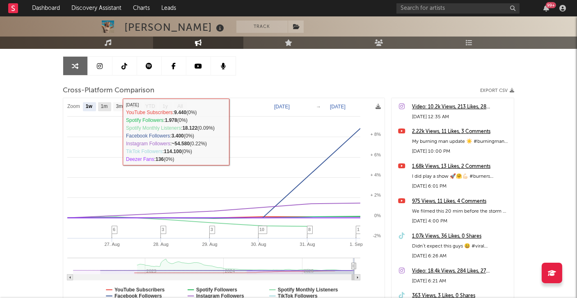
click at [104, 104] on text "1m" at bounding box center [104, 107] width 7 height 6
select select "1m"
type input "2025-08-01"
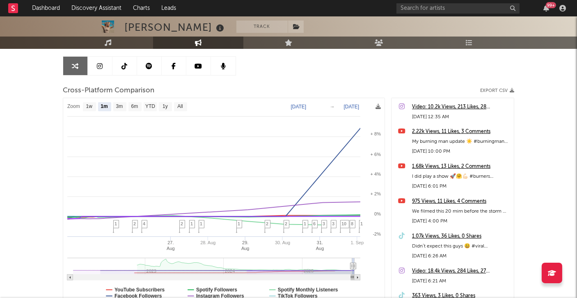
select select "1m"
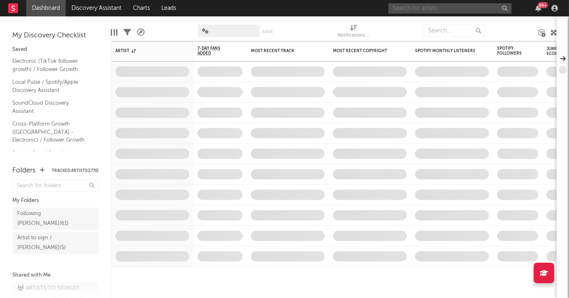
click at [443, 10] on input "text" at bounding box center [450, 8] width 123 height 10
type input "luvstruck"
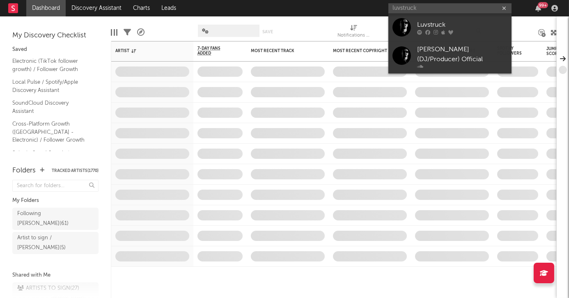
click at [444, 25] on div "Luvstruck" at bounding box center [462, 25] width 90 height 10
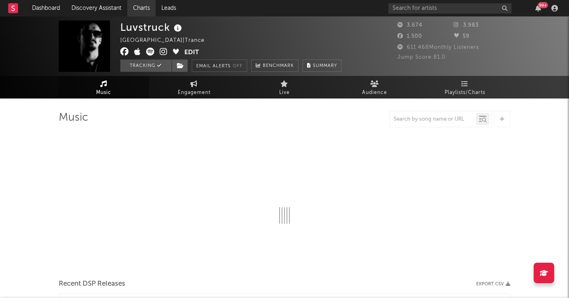
select select "6m"
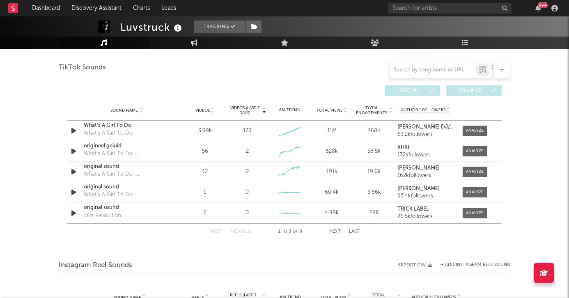
scroll to position [559, 0]
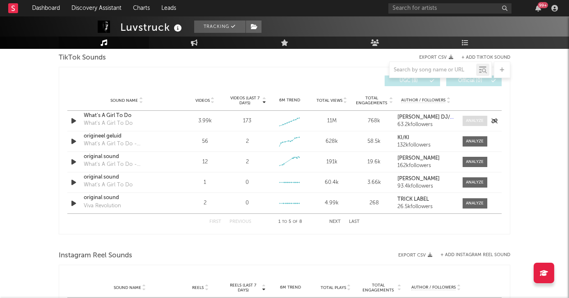
click at [477, 116] on span at bounding box center [475, 121] width 25 height 10
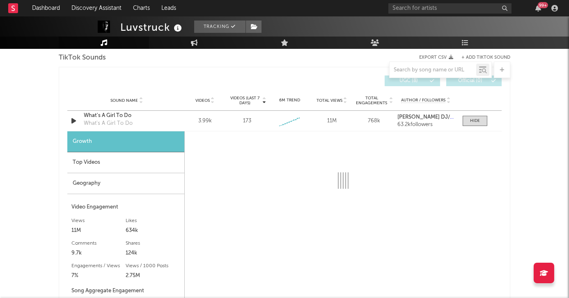
click at [104, 167] on div "Top Videos" at bounding box center [125, 162] width 117 height 21
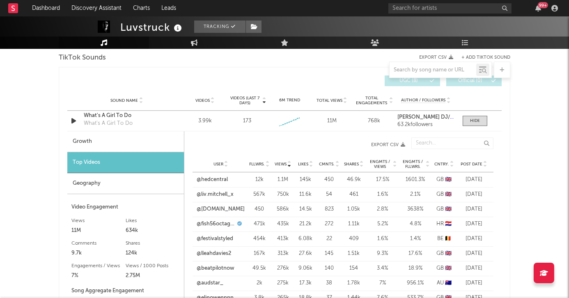
click at [469, 161] on div "Post Date" at bounding box center [474, 164] width 31 height 6
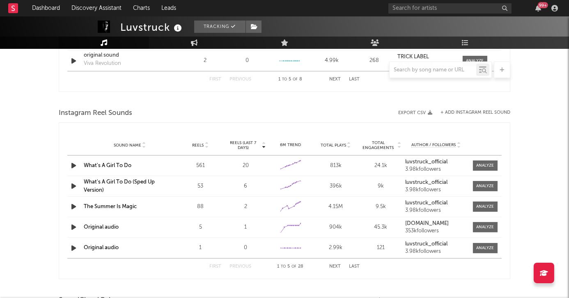
scroll to position [951, 0]
